Goal: Find specific page/section: Find specific page/section

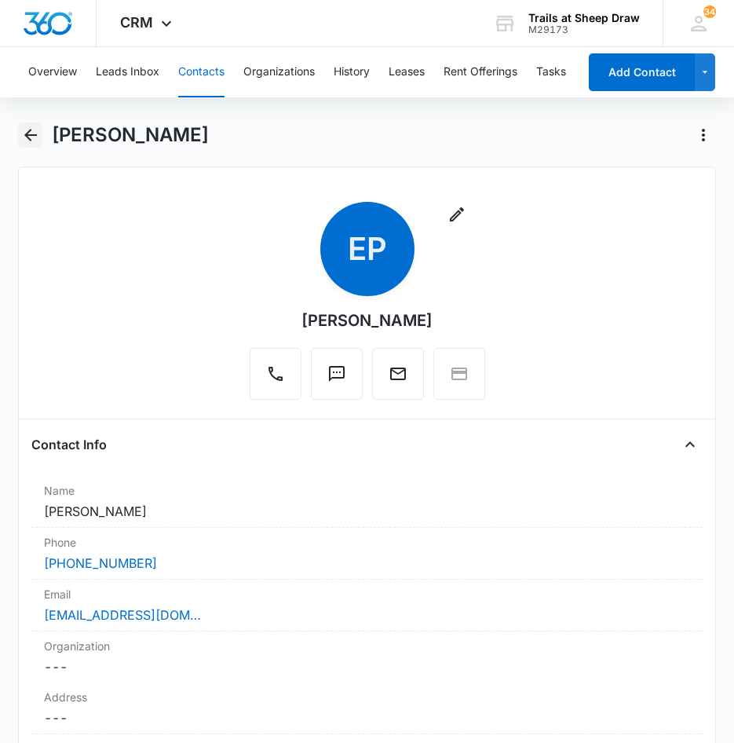
click at [27, 141] on icon "Back" at bounding box center [30, 135] width 19 height 19
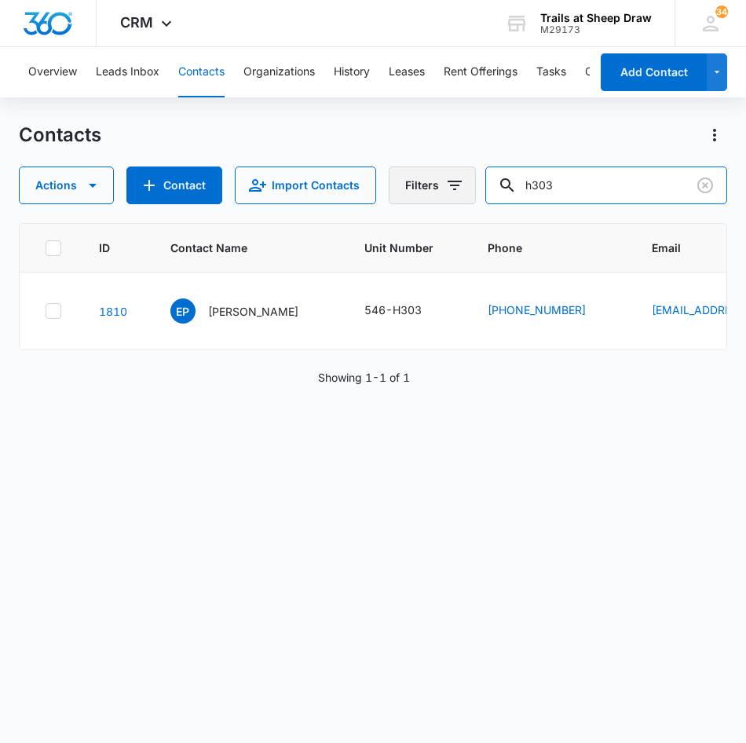
drag, startPoint x: 614, startPoint y: 199, endPoint x: 440, endPoint y: 170, distance: 176.8
click at [440, 170] on div "Actions Contact Import Contacts Filters h303" at bounding box center [373, 185] width 709 height 38
click at [557, 194] on input "text" at bounding box center [616, 185] width 221 height 38
